Goal: Task Accomplishment & Management: Use online tool/utility

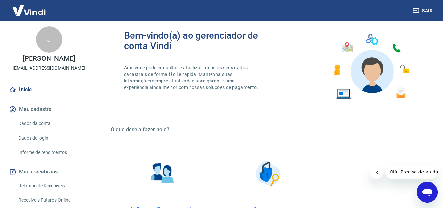
scroll to position [26, 0]
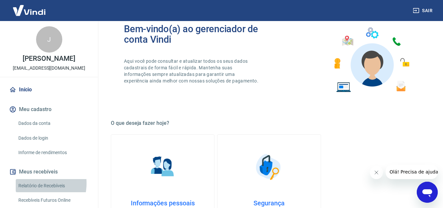
click at [32, 183] on link "Relatório de Recebíveis" at bounding box center [53, 185] width 75 height 13
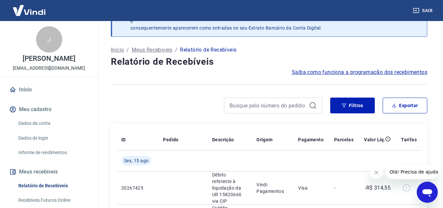
scroll to position [26, 0]
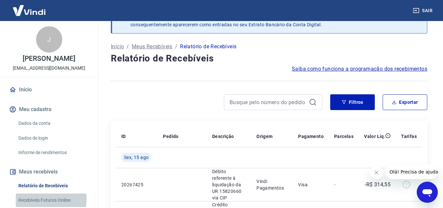
click at [42, 199] on link "Recebíveis Futuros Online" at bounding box center [53, 199] width 75 height 13
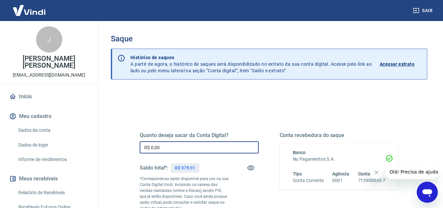
click at [155, 150] on input "R$ 0,00" at bounding box center [199, 147] width 119 height 12
type input "R$ 979,00"
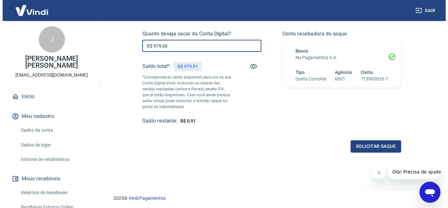
scroll to position [105, 0]
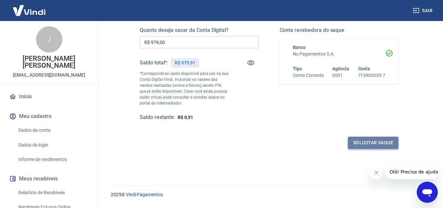
click at [375, 140] on button "Solicitar saque" at bounding box center [373, 143] width 51 height 12
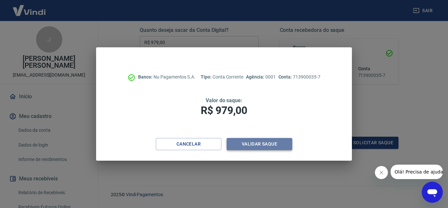
click at [266, 147] on button "Validar saque" at bounding box center [260, 144] width 66 height 12
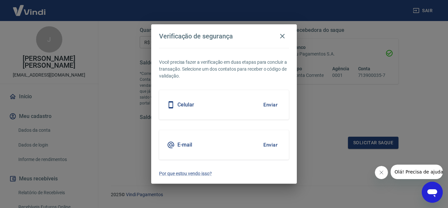
click at [240, 112] on div "Celular Enviar" at bounding box center [224, 105] width 130 height 30
click at [269, 105] on button "Enviar" at bounding box center [270, 105] width 21 height 14
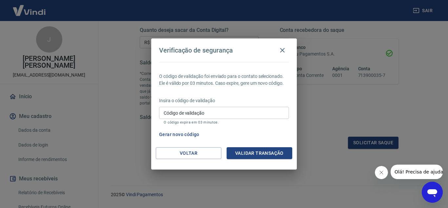
click at [200, 112] on input "Código de validação" at bounding box center [224, 113] width 130 height 12
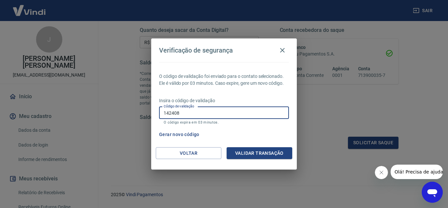
type input "142408"
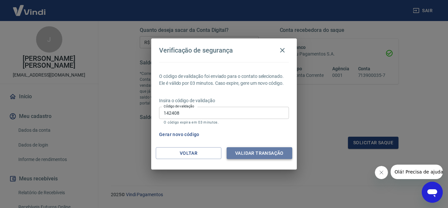
click at [247, 152] on button "Validar transação" at bounding box center [260, 153] width 66 height 12
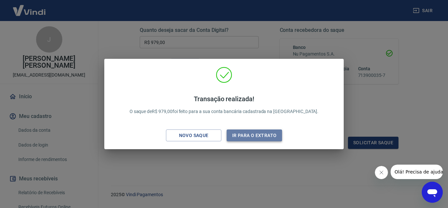
click at [254, 133] on button "Ir para o extrato" at bounding box center [254, 135] width 55 height 12
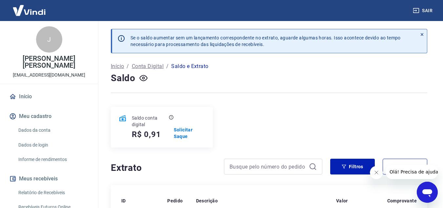
scroll to position [13, 0]
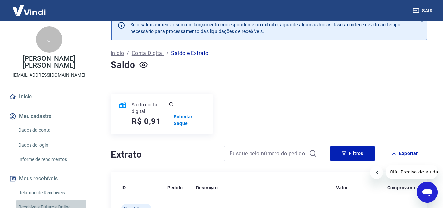
click at [46, 200] on link "Recebíveis Futuros Online" at bounding box center [53, 206] width 75 height 13
